Goal: Task Accomplishment & Management: Manage account settings

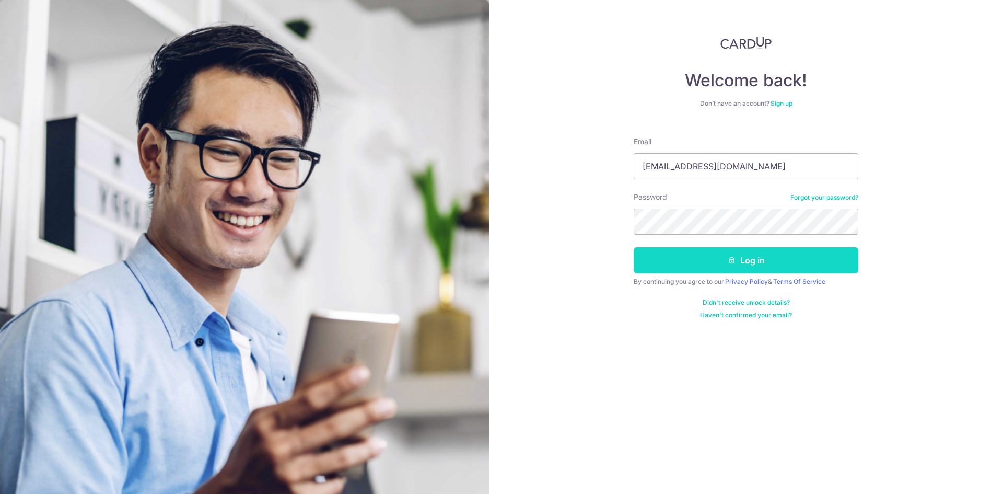
click at [762, 264] on button "Log in" at bounding box center [746, 260] width 225 height 26
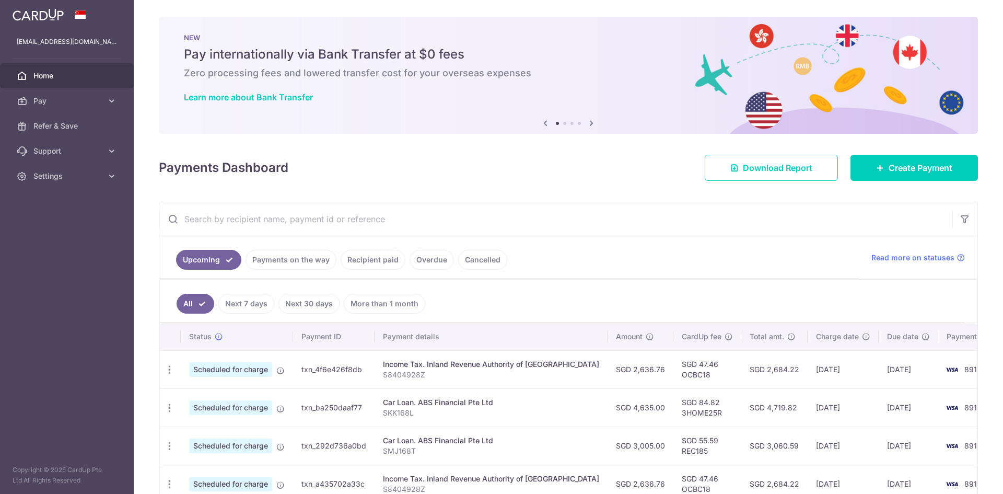
scroll to position [34, 0]
